Goal: Transaction & Acquisition: Purchase product/service

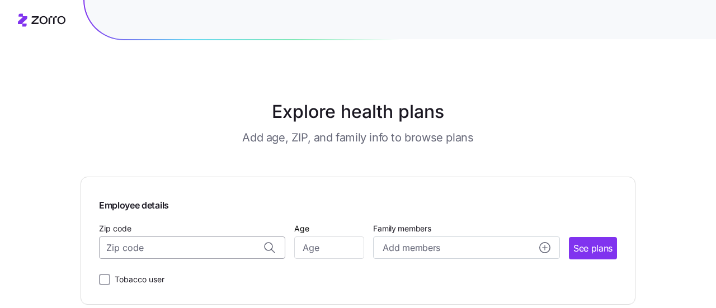
click at [234, 244] on input "Zip code" at bounding box center [192, 248] width 186 height 22
click at [376, 171] on main "Explore health plans Add age, ZIP, and family info to browse plans Employee det…" at bounding box center [358, 154] width 555 height 308
click at [196, 250] on input "Zip code" at bounding box center [192, 248] width 186 height 22
paste input "84028"
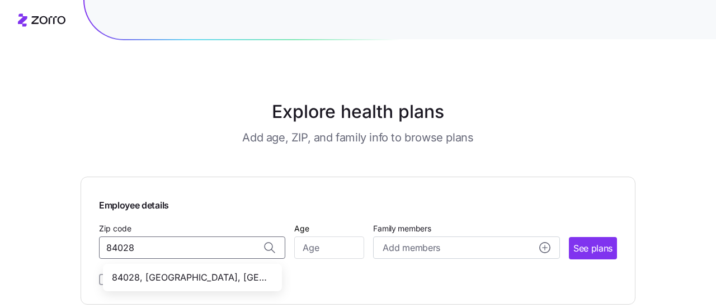
type input "84028"
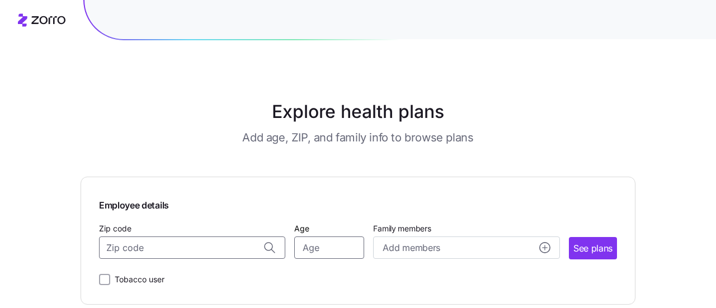
click at [325, 252] on input "Age" at bounding box center [329, 248] width 70 height 22
click at [509, 249] on div "Add members" at bounding box center [465, 248] width 167 height 14
click at [316, 249] on input "64" at bounding box center [329, 248] width 70 height 22
type input "44"
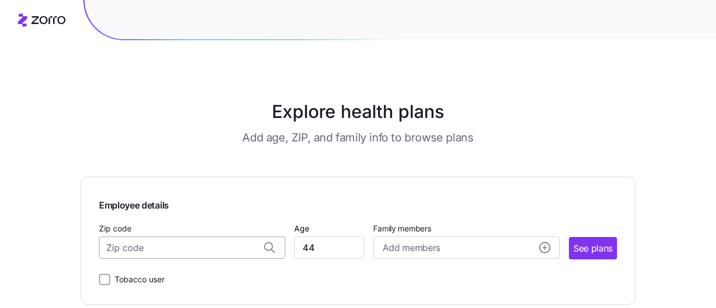
click at [239, 251] on input "Zip code" at bounding box center [192, 248] width 186 height 22
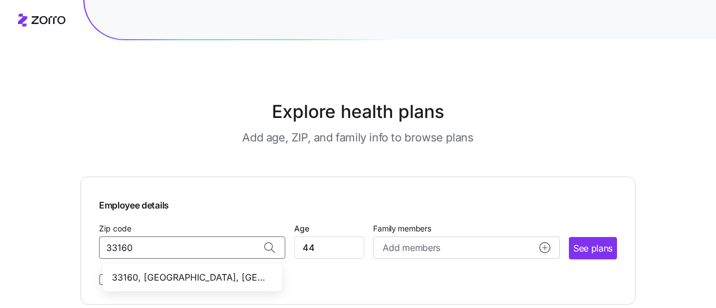
click at [192, 281] on span "33160, [GEOGRAPHIC_DATA], [GEOGRAPHIC_DATA]" at bounding box center [190, 278] width 157 height 14
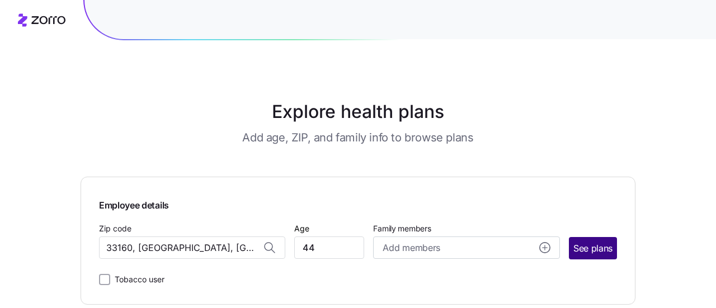
type input "33160, [GEOGRAPHIC_DATA], [GEOGRAPHIC_DATA]"
click at [594, 243] on span "See plans" at bounding box center [592, 249] width 39 height 14
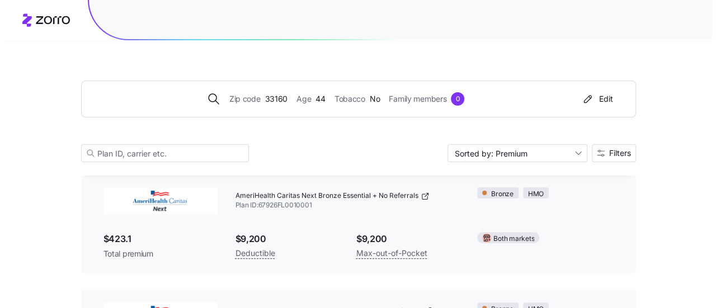
scroll to position [71, 0]
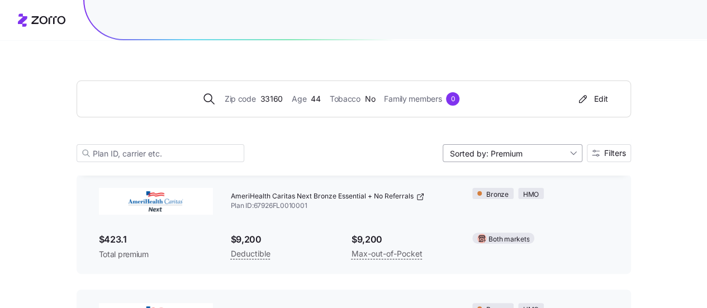
click at [538, 156] on input "Sorted by: Premium" at bounding box center [513, 153] width 140 height 18
click at [598, 147] on button "Filters" at bounding box center [609, 153] width 44 height 18
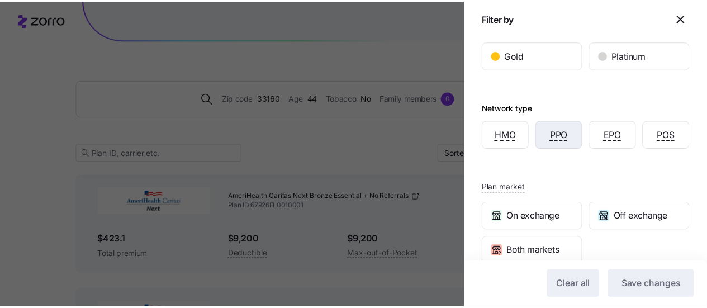
scroll to position [377, 0]
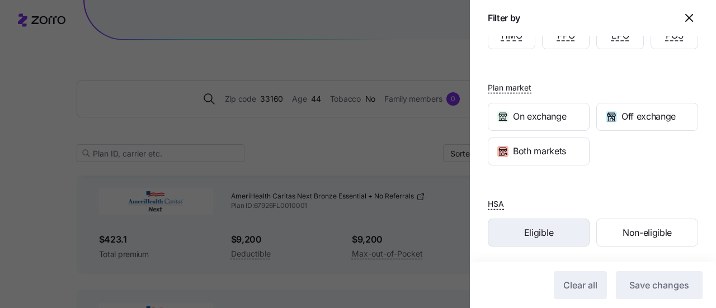
click at [560, 233] on div "Eligible" at bounding box center [538, 232] width 101 height 27
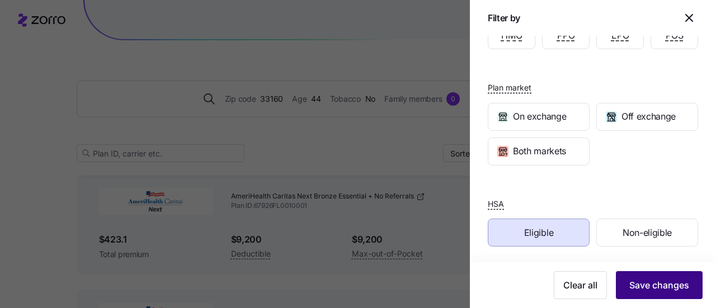
click at [642, 290] on span "Save changes" at bounding box center [659, 284] width 60 height 13
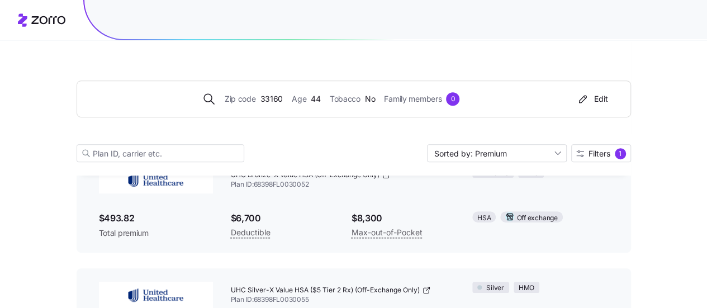
scroll to position [205, 0]
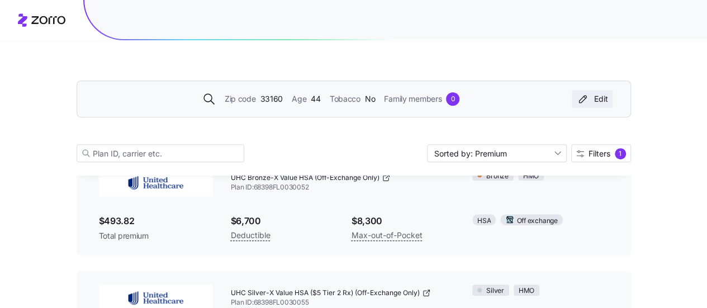
click at [596, 97] on div "Edit" at bounding box center [592, 98] width 32 height 11
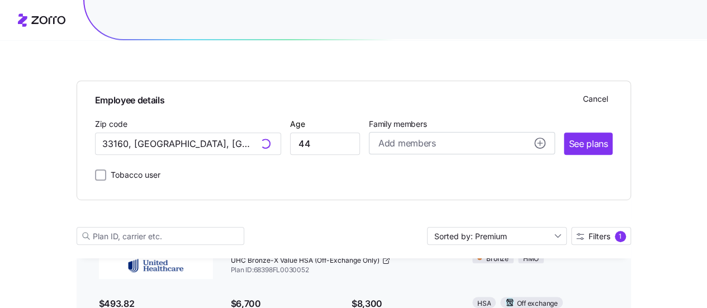
scroll to position [287, 0]
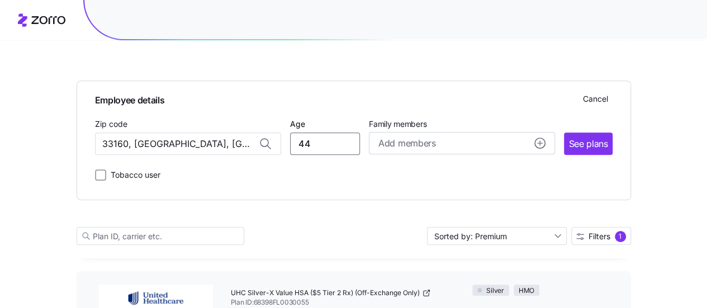
click at [322, 141] on input "44" at bounding box center [325, 144] width 70 height 22
type input "4"
type input "56"
click at [210, 143] on input "33160, [GEOGRAPHIC_DATA], [GEOGRAPHIC_DATA]" at bounding box center [188, 144] width 186 height 22
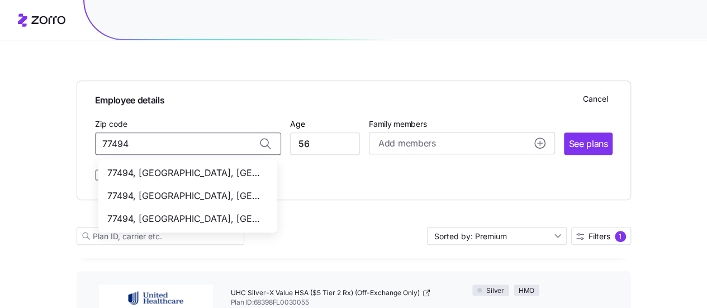
click at [209, 171] on span "77494, [GEOGRAPHIC_DATA], [GEOGRAPHIC_DATA]" at bounding box center [185, 173] width 157 height 14
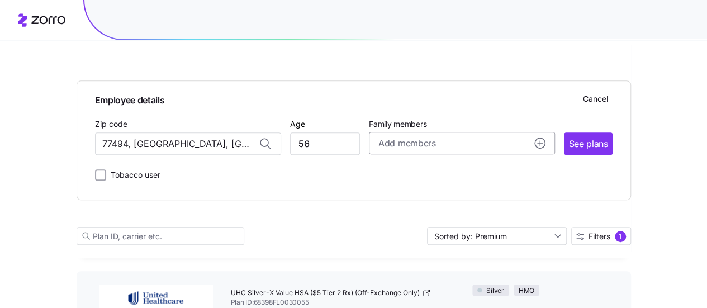
type input "77494, [GEOGRAPHIC_DATA], [GEOGRAPHIC_DATA]"
click at [536, 141] on circle "add icon" at bounding box center [540, 143] width 10 height 10
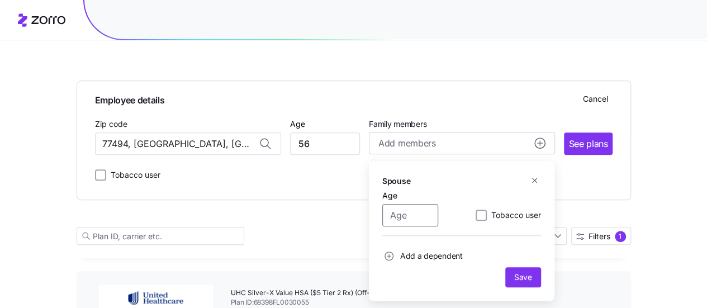
click at [414, 215] on input "Age" at bounding box center [410, 215] width 56 height 22
click at [406, 210] on input "Age" at bounding box center [410, 215] width 56 height 22
type input "56"
click at [419, 257] on span "Add a dependent" at bounding box center [431, 255] width 63 height 11
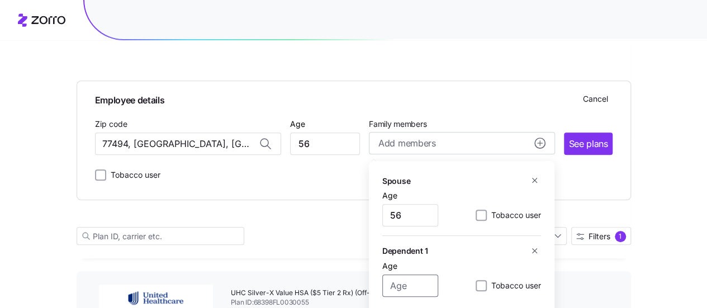
click at [395, 284] on input "Age" at bounding box center [410, 286] width 56 height 22
type input "24"
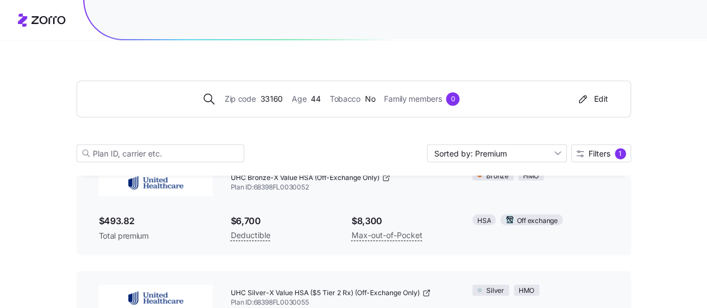
click at [652, 237] on div "Zip code 33160 Age [DEMOGRAPHIC_DATA] Tobacco No Family members 0 Edit Sorted b…" at bounding box center [353, 255] width 707 height 920
click at [590, 102] on div "Edit" at bounding box center [592, 98] width 32 height 11
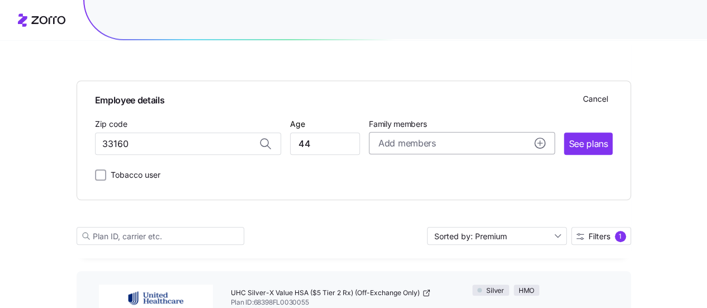
click at [539, 143] on icon "add icon" at bounding box center [540, 143] width 11 height 11
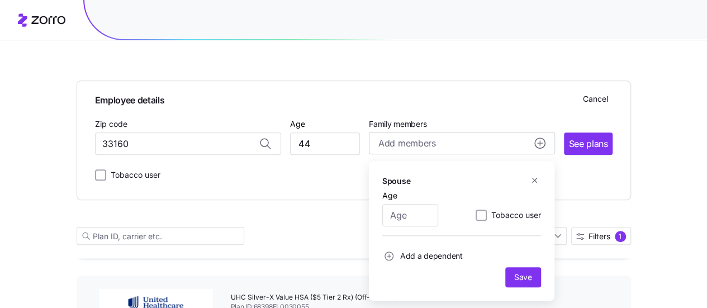
scroll to position [282, 0]
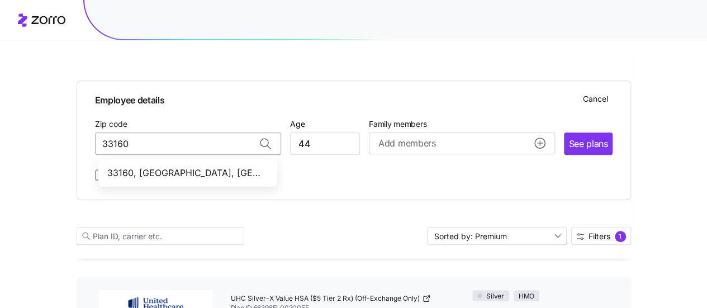
click at [200, 147] on input "33160" at bounding box center [188, 144] width 186 height 22
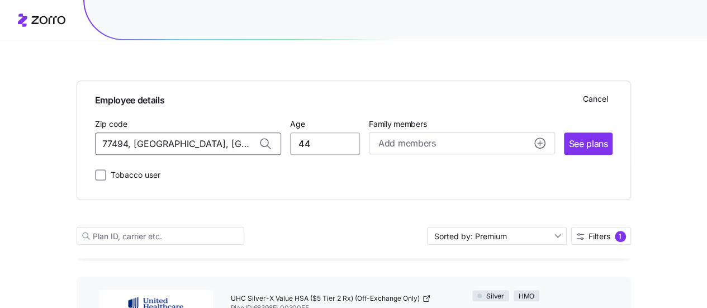
type input "77494, [GEOGRAPHIC_DATA], [GEOGRAPHIC_DATA]"
click at [319, 145] on input "44" at bounding box center [325, 144] width 70 height 22
type input "4"
type input "56"
click at [456, 148] on div "Add members" at bounding box center [462, 143] width 167 height 14
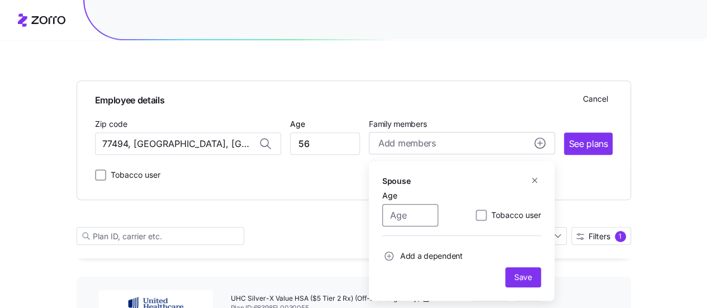
click at [412, 213] on input "Age" at bounding box center [410, 215] width 56 height 22
type input "56"
click at [428, 260] on span "Add a dependent" at bounding box center [431, 255] width 63 height 11
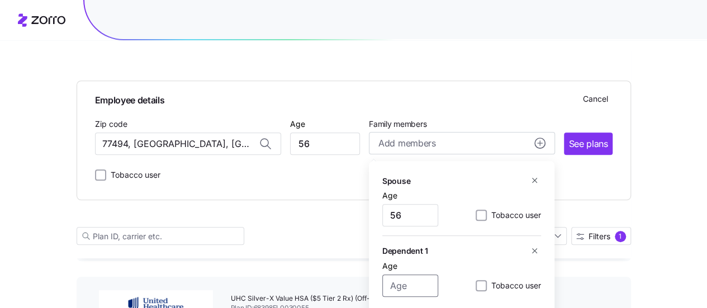
click at [400, 290] on input "Age" at bounding box center [410, 286] width 56 height 22
type input "24"
click at [461, 178] on div "Spouse" at bounding box center [461, 180] width 159 height 12
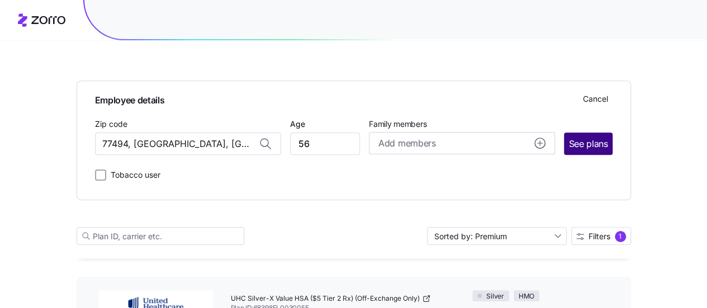
click at [583, 148] on span "See plans" at bounding box center [588, 144] width 39 height 14
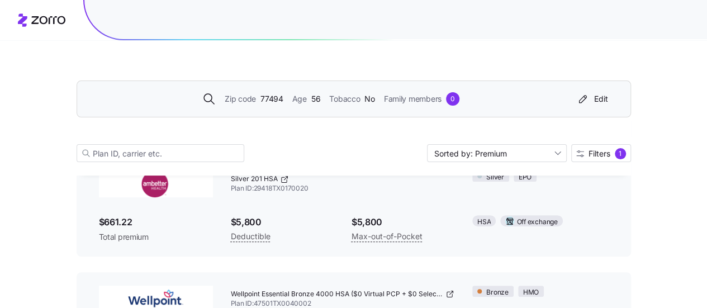
click at [435, 106] on div "Zip code 77494 Age [DEMOGRAPHIC_DATA] Tobacco No Family members 0 Edit" at bounding box center [352, 99] width 522 height 18
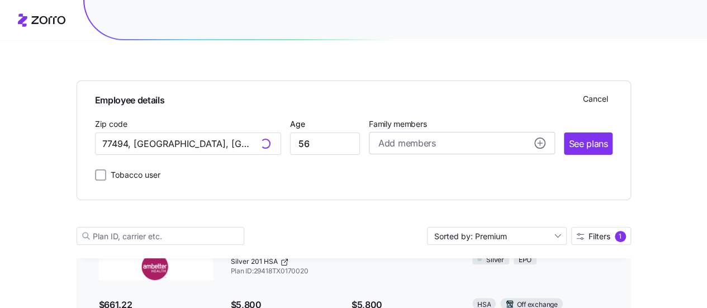
scroll to position [172, 0]
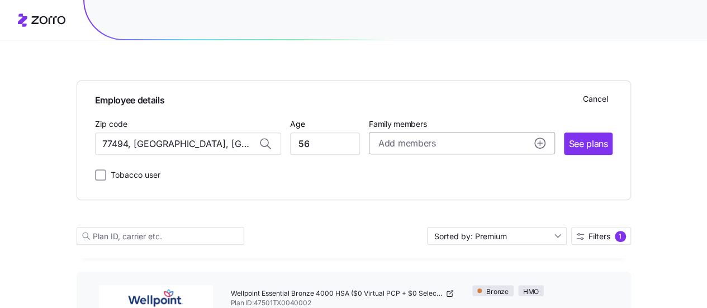
click at [484, 144] on div "Add members" at bounding box center [462, 143] width 167 height 14
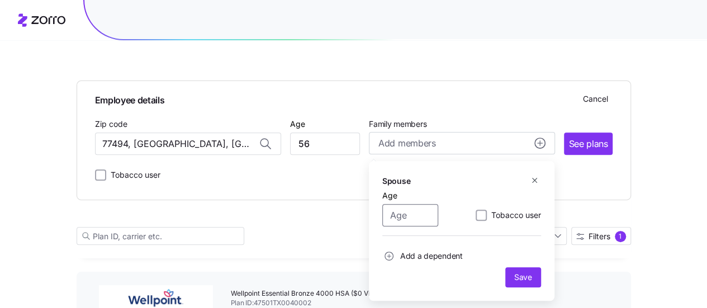
click at [419, 211] on input "Age" at bounding box center [410, 215] width 56 height 22
type input "56"
click at [513, 272] on span "Save" at bounding box center [523, 277] width 27 height 11
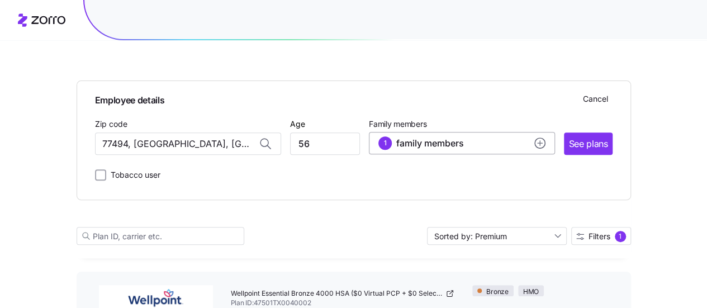
click at [541, 139] on circle "add icon" at bounding box center [540, 143] width 10 height 10
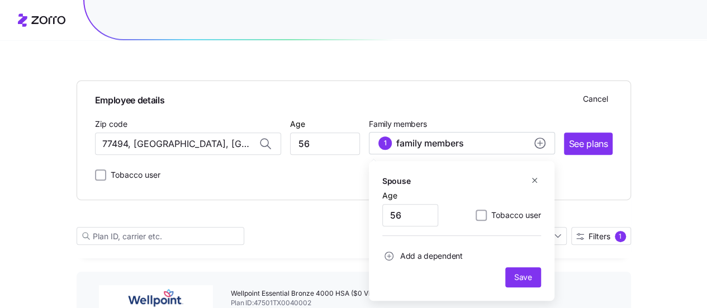
click at [420, 255] on span "Add a dependent" at bounding box center [431, 255] width 63 height 11
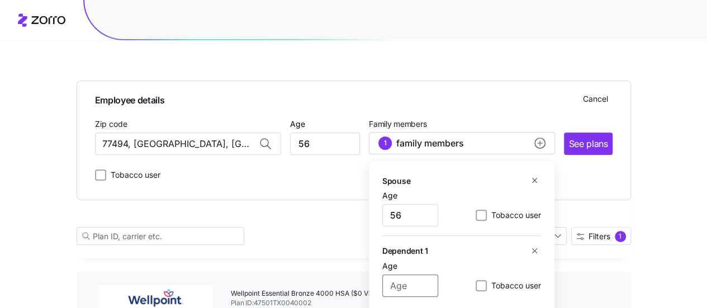
click at [409, 282] on input "Age" at bounding box center [410, 286] width 56 height 22
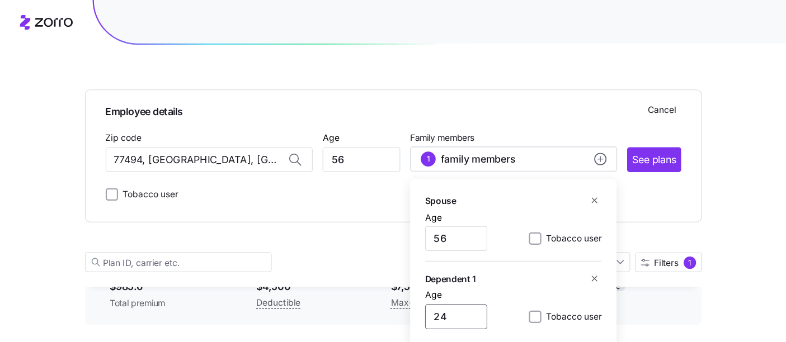
scroll to position [562, 0]
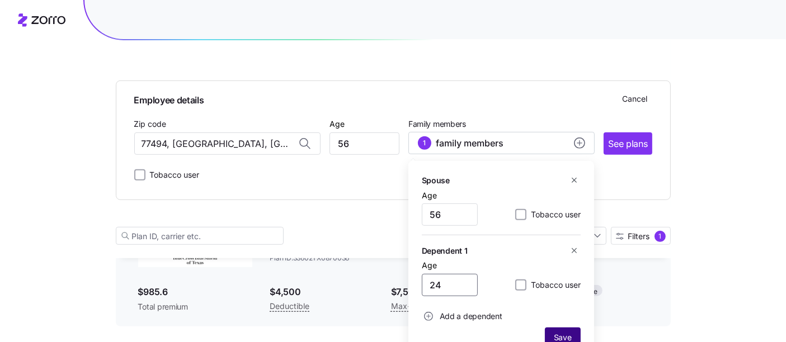
type input "24"
click at [560, 308] on button "Save" at bounding box center [563, 338] width 36 height 20
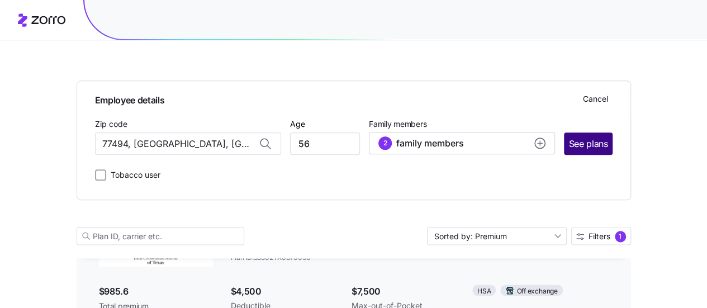
click at [586, 136] on button "See plans" at bounding box center [588, 144] width 48 height 22
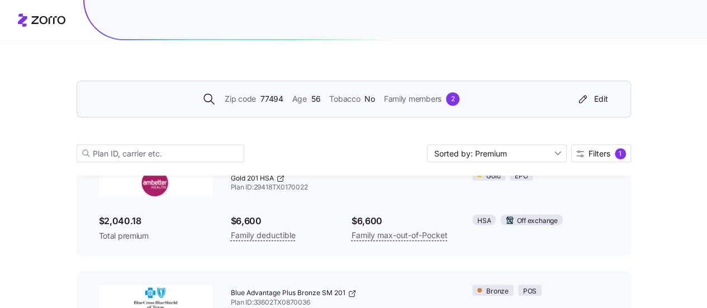
scroll to position [415, 0]
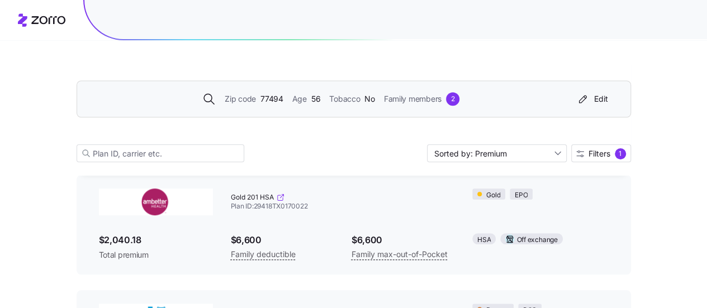
click at [277, 198] on icon at bounding box center [279, 197] width 5 height 5
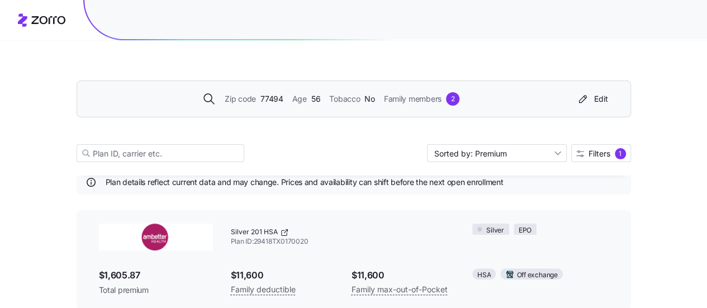
scroll to position [0, 0]
